Goal: Transaction & Acquisition: Purchase product/service

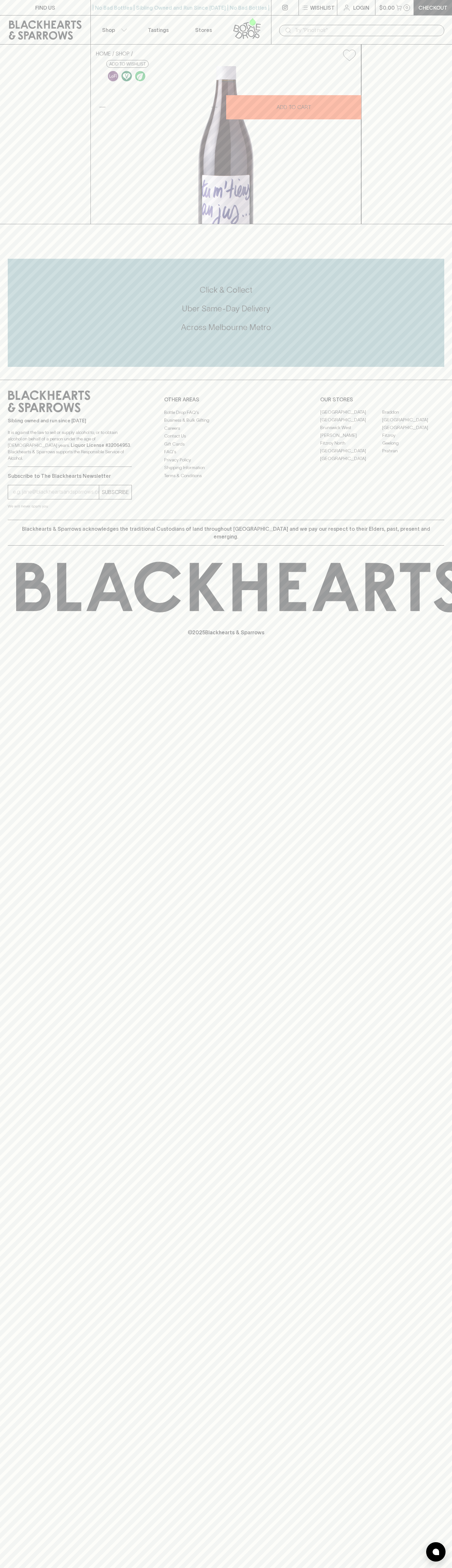
click at [421, 1453] on div "FIND US | No Bad Bottles | Sibling Owned and Run Since 2006 | No Bad Bottles | …" at bounding box center [226, 784] width 452 height 1568
click at [303, 1567] on html "FIND US | No Bad Bottles | Sibling Owned and Run Since 2006 | No Bad Bottles | …" at bounding box center [226, 784] width 452 height 1568
click at [19, 224] on div "HOME SHOP Domaine Petit Perou Tu M'tiens au Jus Pas Beaujolais Gamay 2023 $37.0…" at bounding box center [226, 134] width 452 height 180
